Goal: Navigation & Orientation: Find specific page/section

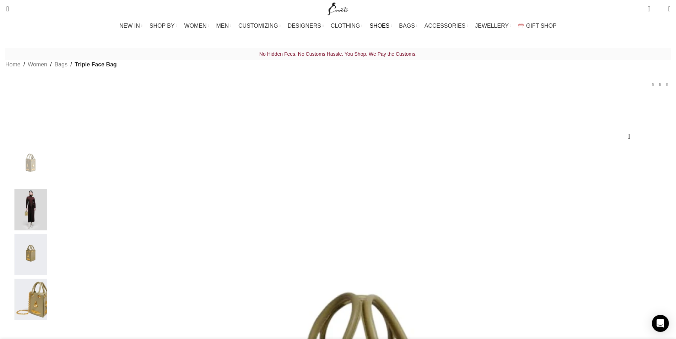
click at [383, 29] on link "SHOES" at bounding box center [380, 26] width 22 height 14
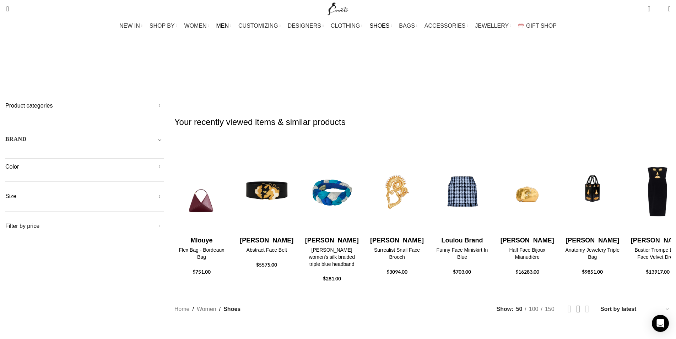
click at [229, 25] on span "MEN" at bounding box center [222, 25] width 13 height 7
